Goal: Information Seeking & Learning: Learn about a topic

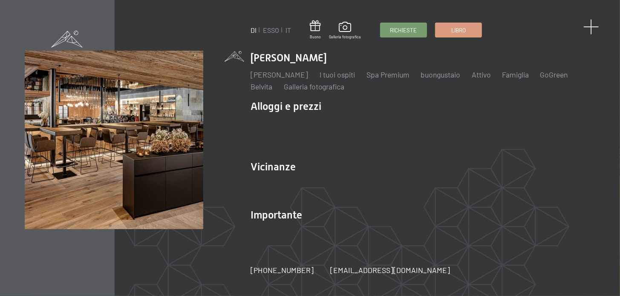
click at [590, 25] on span at bounding box center [591, 27] width 16 height 16
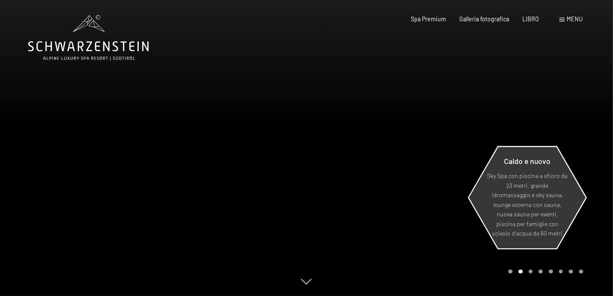
click at [531, 190] on font "Sky Spa con piscina a sfioro da 23 metri, grande idromassaggio e sky sauna, lou…" at bounding box center [527, 204] width 80 height 65
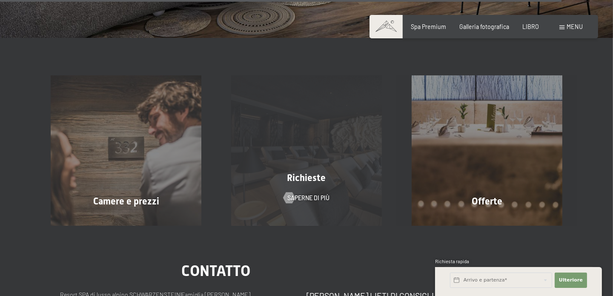
scroll to position [2725, 0]
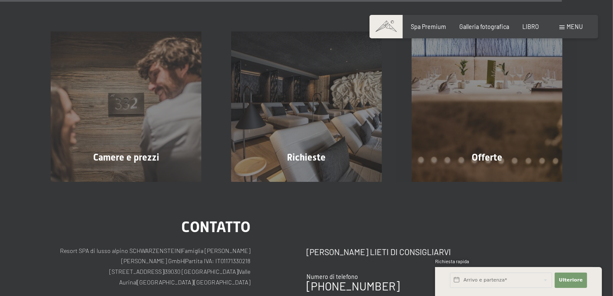
click at [571, 25] on font "menu" at bounding box center [575, 26] width 16 height 7
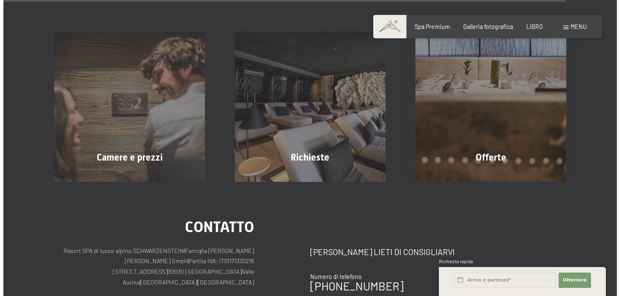
scroll to position [2744, 0]
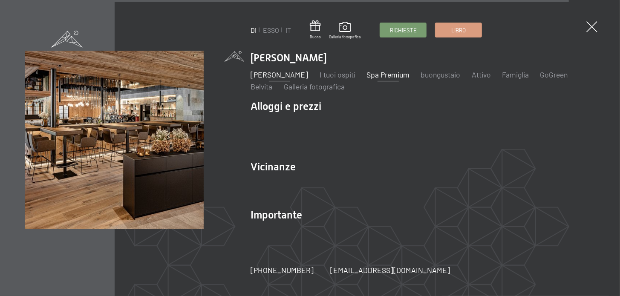
click at [409, 73] on font "Spa Premium" at bounding box center [387, 74] width 43 height 9
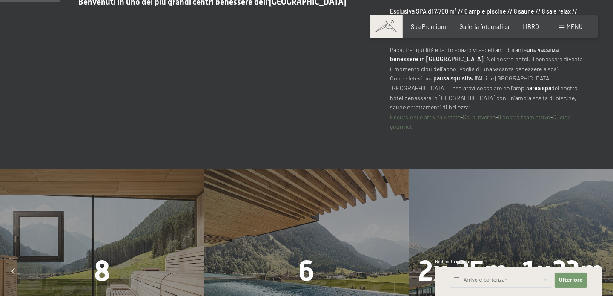
scroll to position [511, 0]
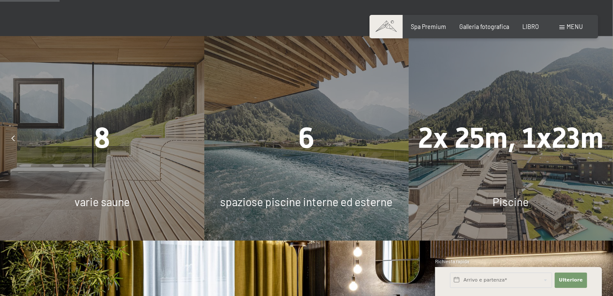
click at [324, 169] on div "6 spaziose piscine interne ed esterne" at bounding box center [306, 138] width 204 height 204
click at [309, 195] on font "spaziose piscine interne ed esterne" at bounding box center [307, 201] width 172 height 13
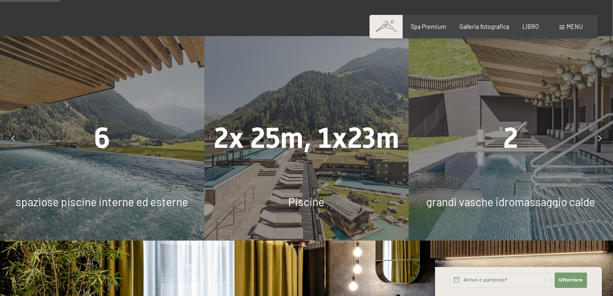
click at [576, 25] on font "menu" at bounding box center [575, 26] width 16 height 7
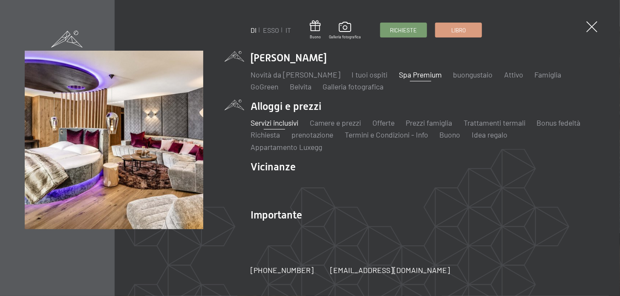
click at [290, 123] on font "Servizi inclusivi" at bounding box center [274, 122] width 48 height 9
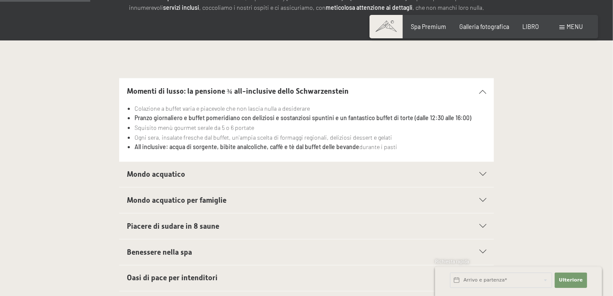
scroll to position [212, 0]
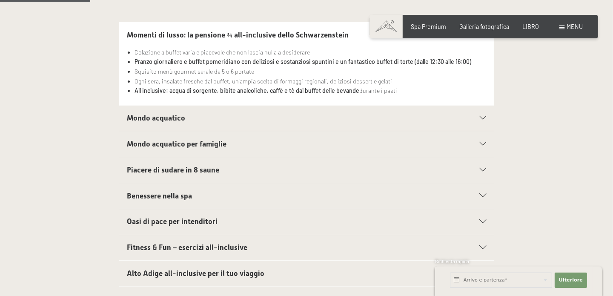
click at [485, 116] on icon at bounding box center [482, 118] width 7 height 4
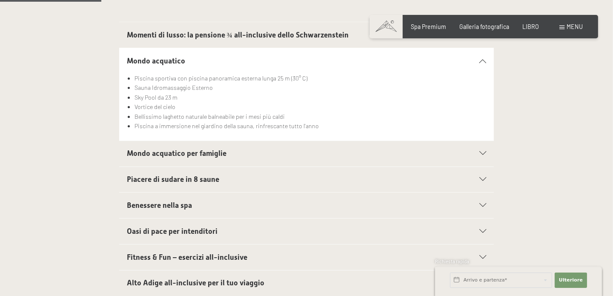
scroll to position [256, 0]
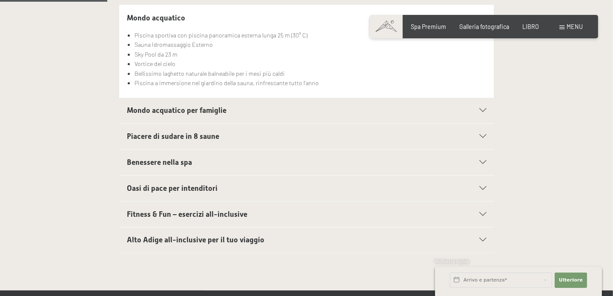
click at [481, 106] on div "Mondo acquatico per famiglie" at bounding box center [307, 111] width 360 height 26
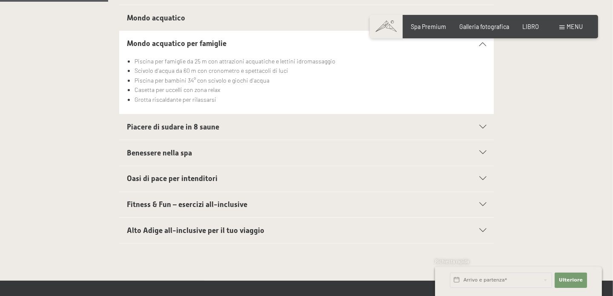
click at [483, 125] on icon at bounding box center [482, 127] width 7 height 4
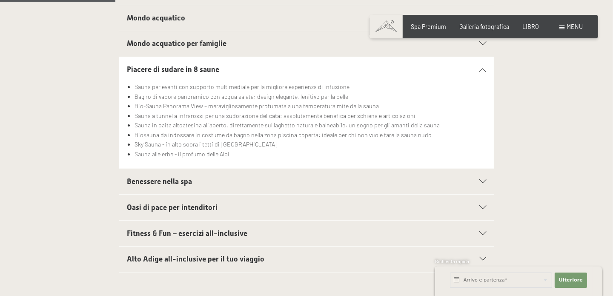
scroll to position [340, 0]
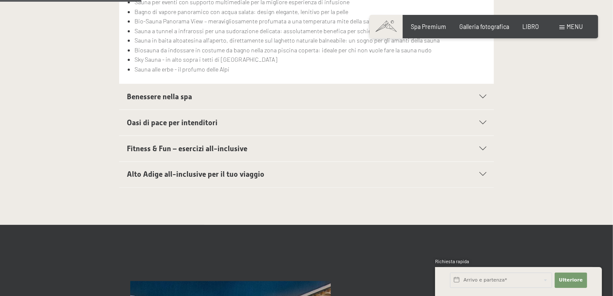
click at [488, 91] on section "Benessere nella spa Accappatoi comodi per tutta la famiglia Borsa benessere all…" at bounding box center [306, 96] width 375 height 26
click at [482, 95] on icon at bounding box center [482, 97] width 7 height 4
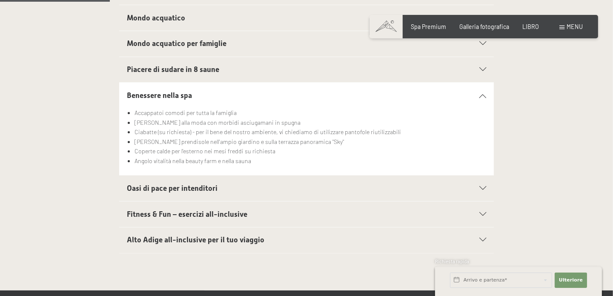
scroll to position [298, 0]
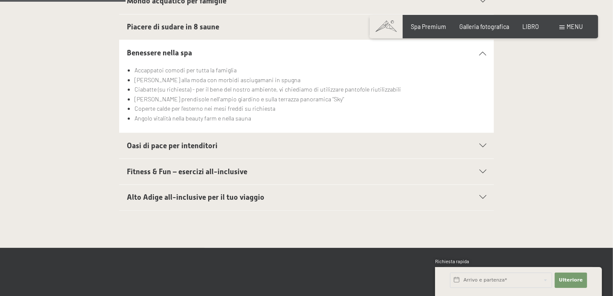
click at [483, 145] on icon at bounding box center [482, 146] width 7 height 4
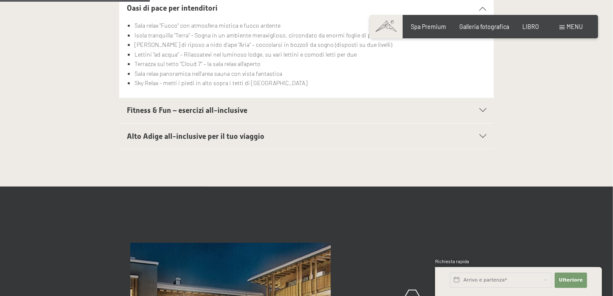
scroll to position [383, 0]
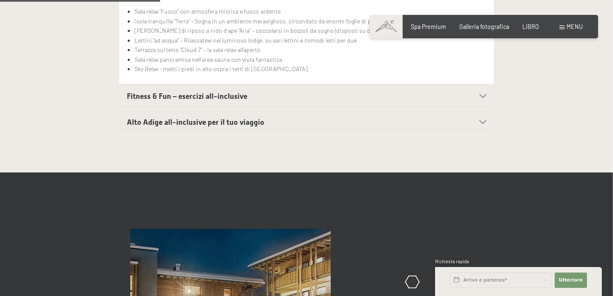
click at [482, 95] on icon at bounding box center [482, 97] width 7 height 4
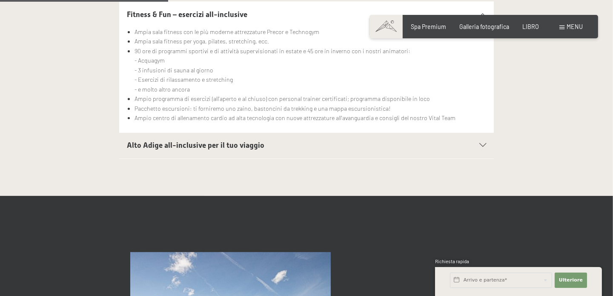
scroll to position [425, 0]
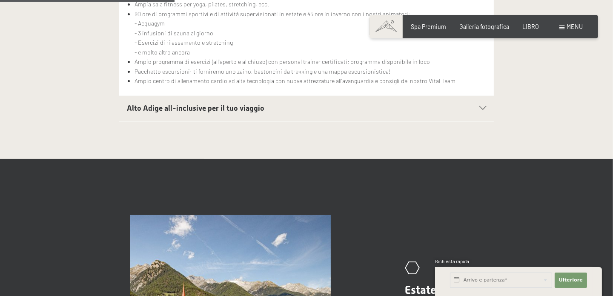
click at [478, 106] on div at bounding box center [478, 108] width 16 height 4
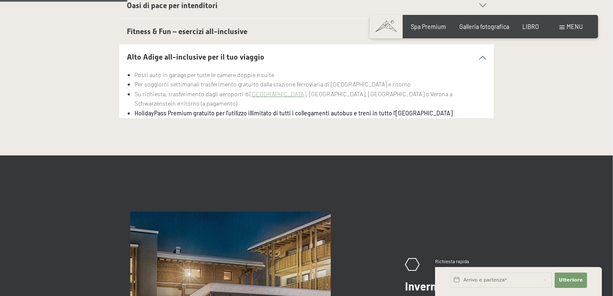
scroll to position [298, 0]
